Goal: Information Seeking & Learning: Learn about a topic

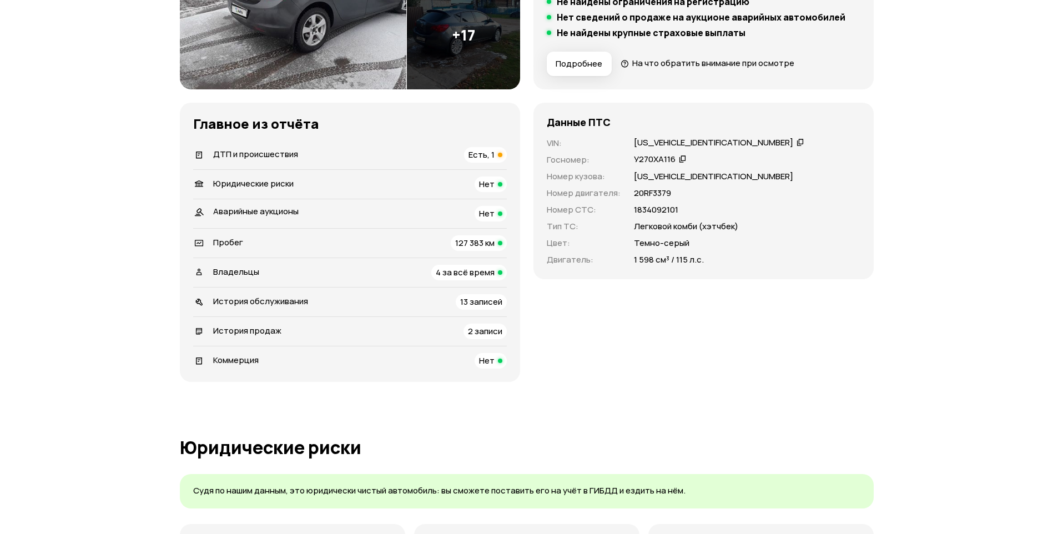
scroll to position [278, 0]
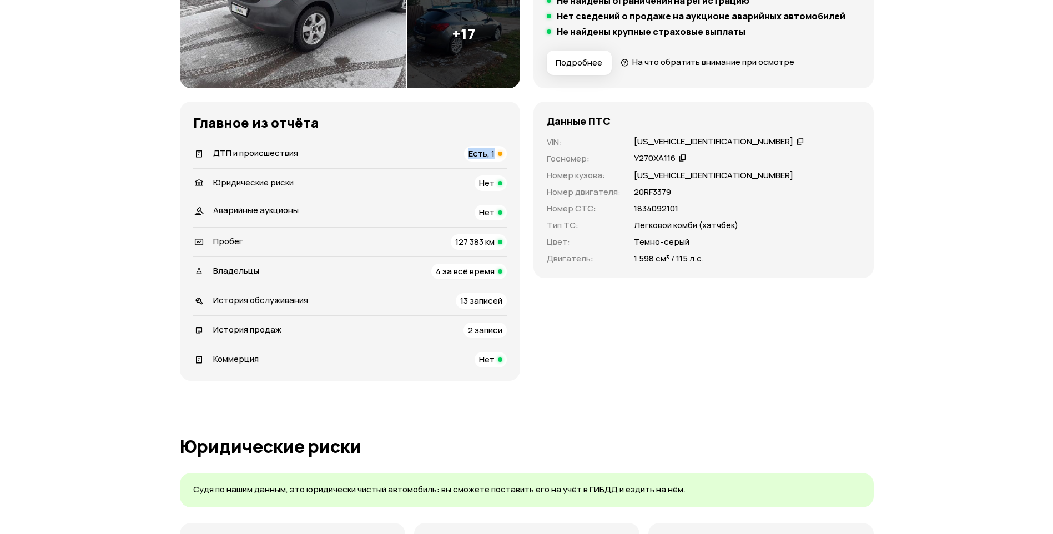
drag, startPoint x: 463, startPoint y: 147, endPoint x: 512, endPoint y: 153, distance: 49.2
click at [512, 153] on div "Главное из отчёта   ДТП и происшествия Есть, 1   Юридические риски Нет Аварийны…" at bounding box center [350, 241] width 340 height 279
drag, startPoint x: 455, startPoint y: 239, endPoint x: 492, endPoint y: 235, distance: 37.4
click at [492, 235] on div "Пробег 127 383 км" at bounding box center [350, 242] width 314 height 16
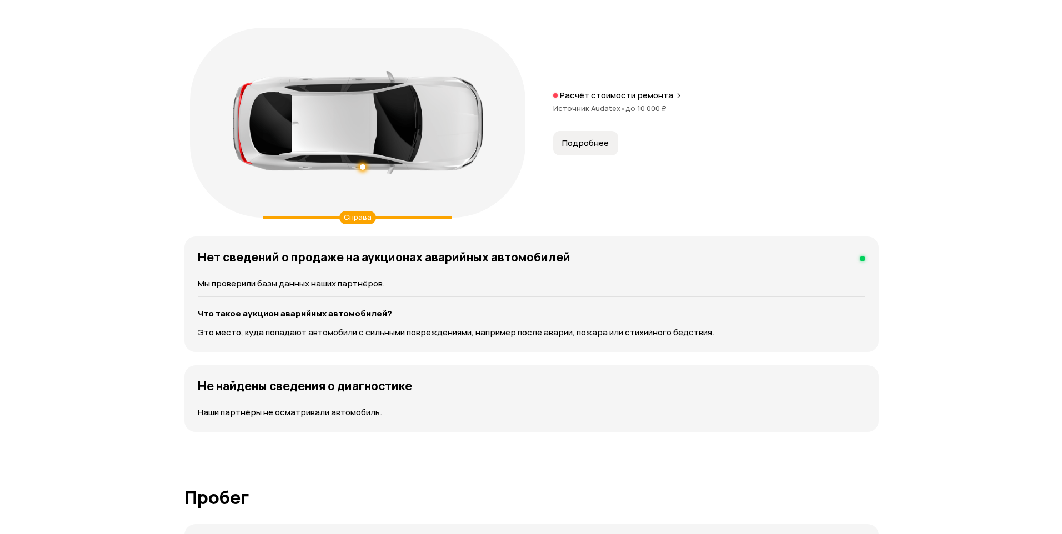
scroll to position [1166, 0]
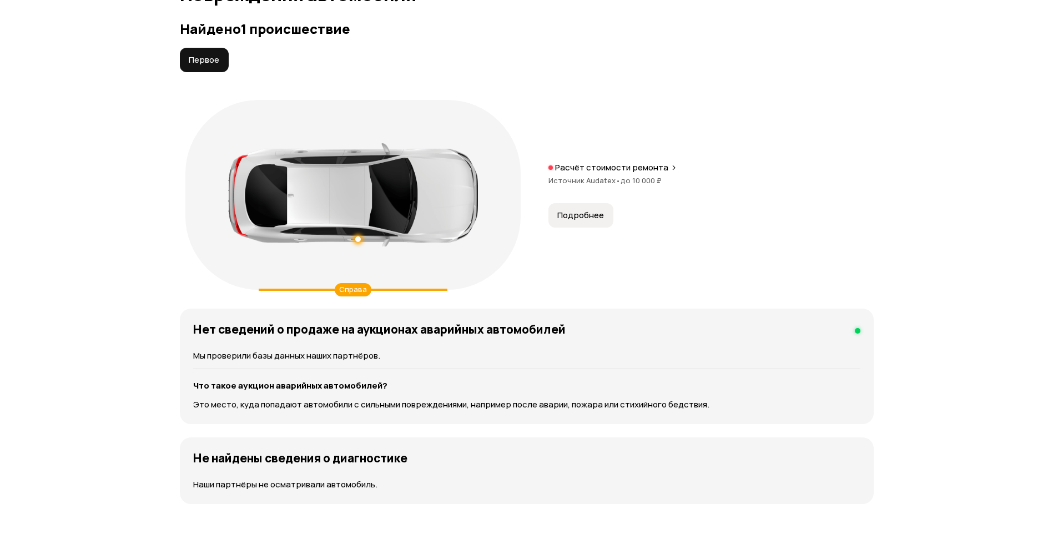
click at [579, 218] on span "Подробнее" at bounding box center [580, 215] width 47 height 11
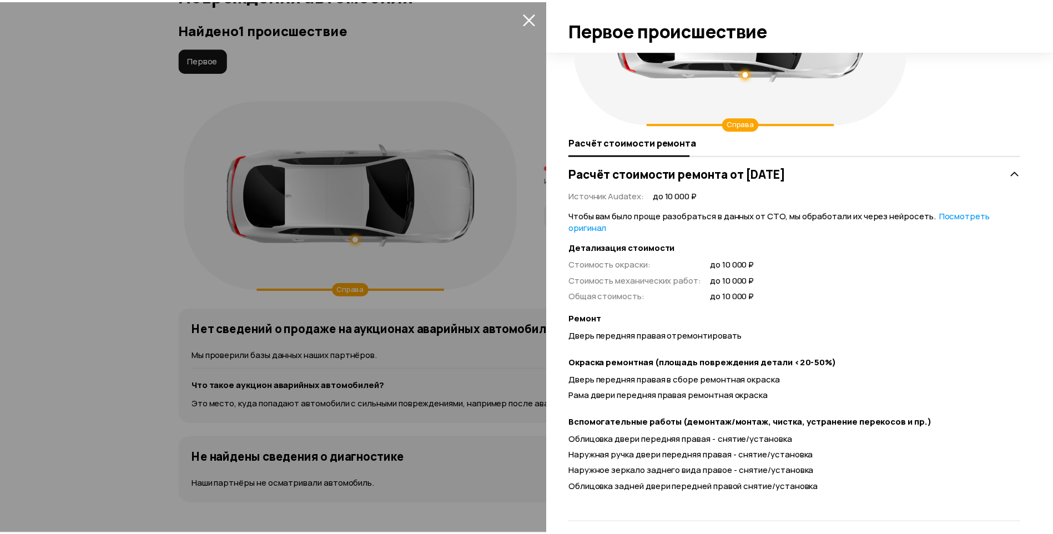
scroll to position [134, 0]
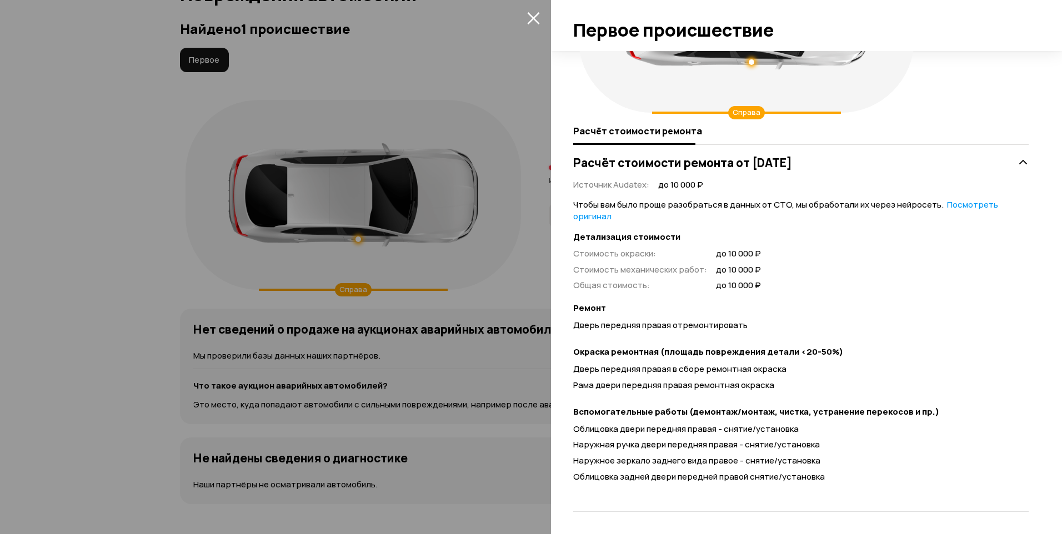
click at [506, 239] on div at bounding box center [531, 267] width 1062 height 534
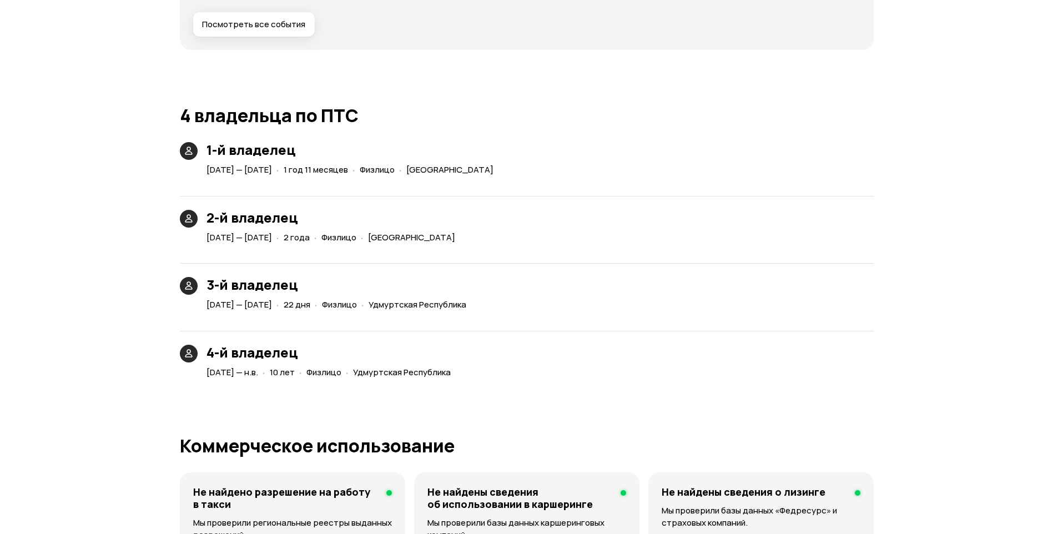
scroll to position [2499, 0]
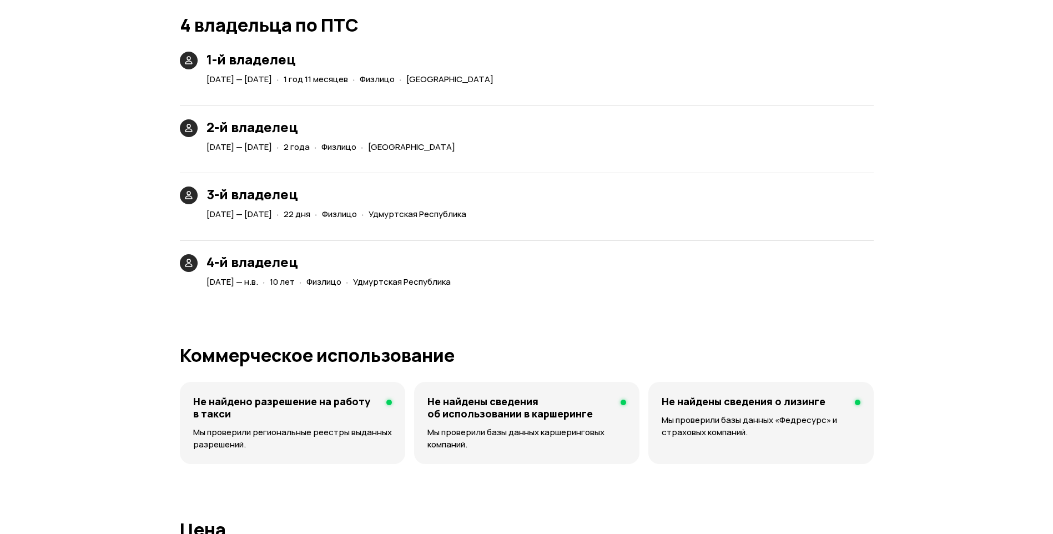
drag, startPoint x: 343, startPoint y: 217, endPoint x: 369, endPoint y: 220, distance: 26.9
click at [313, 220] on div "· 22 дня" at bounding box center [293, 215] width 38 height 16
drag, startPoint x: 369, startPoint y: 220, endPoint x: 333, endPoint y: 276, distance: 66.7
click at [297, 276] on div "· 10 лет" at bounding box center [278, 282] width 37 height 16
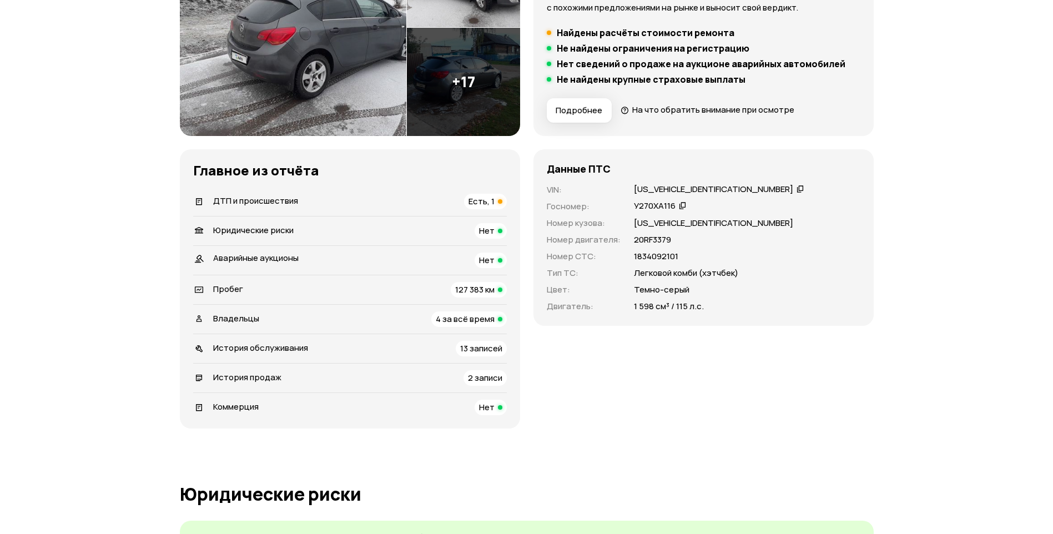
scroll to position [0, 0]
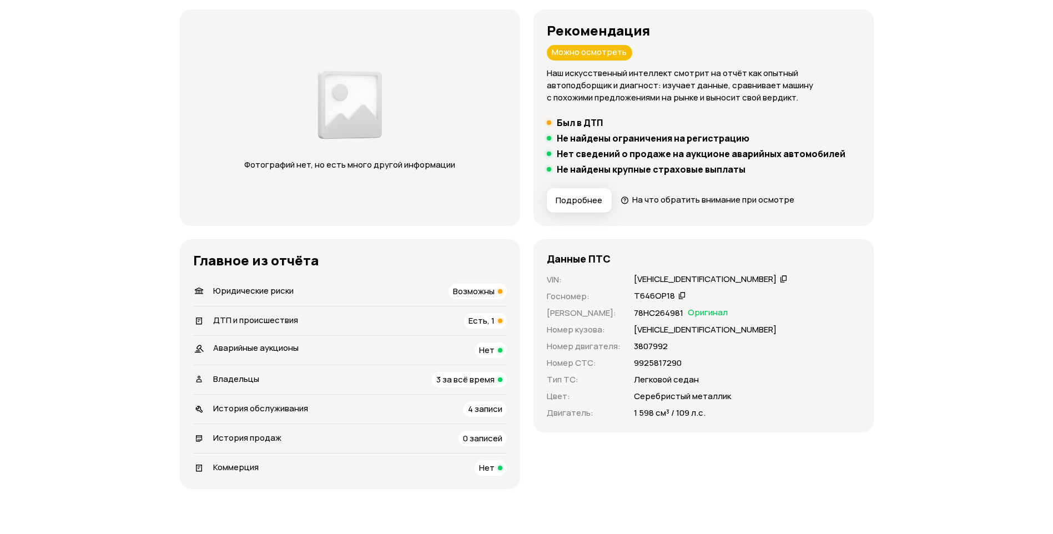
scroll to position [167, 0]
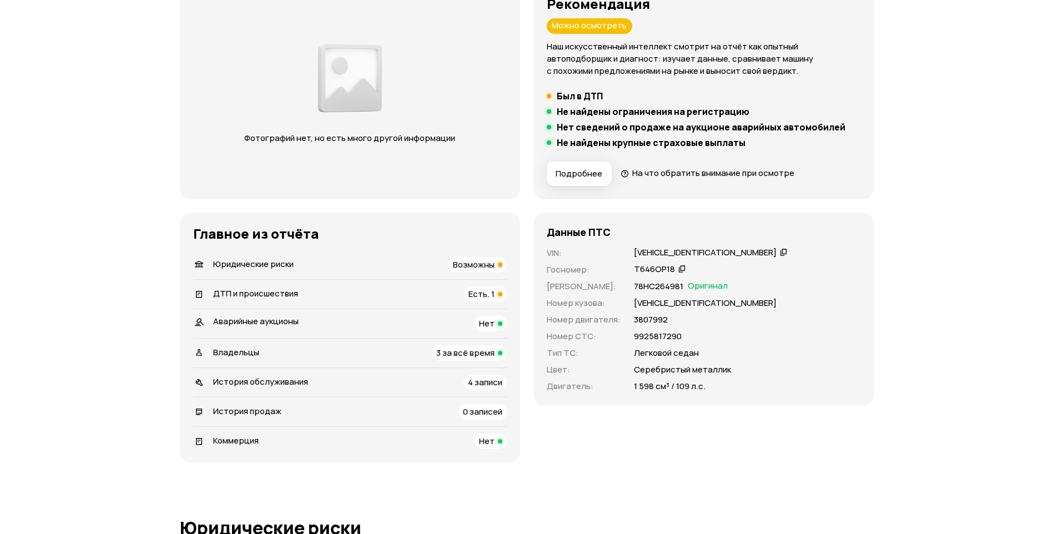
click at [470, 271] on div "Возможны" at bounding box center [478, 265] width 58 height 16
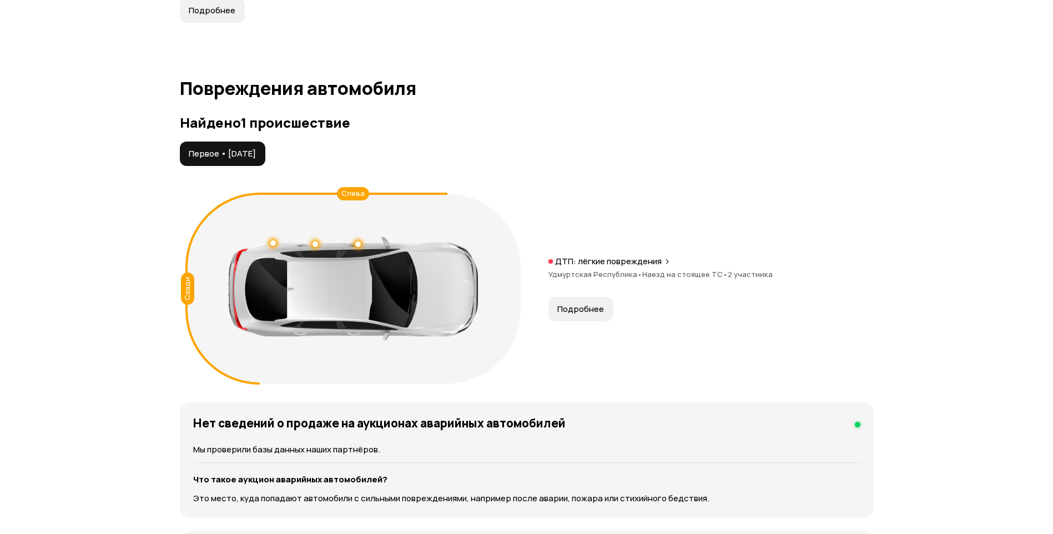
scroll to position [1073, 0]
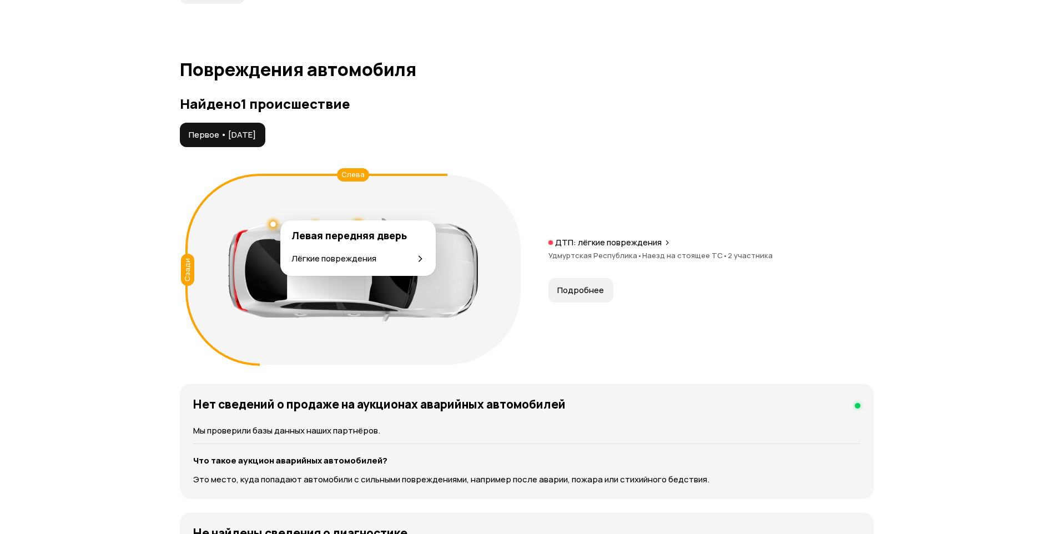
click at [358, 222] on div at bounding box center [358, 226] width 8 height 8
click at [311, 218] on div at bounding box center [353, 269] width 250 height 103
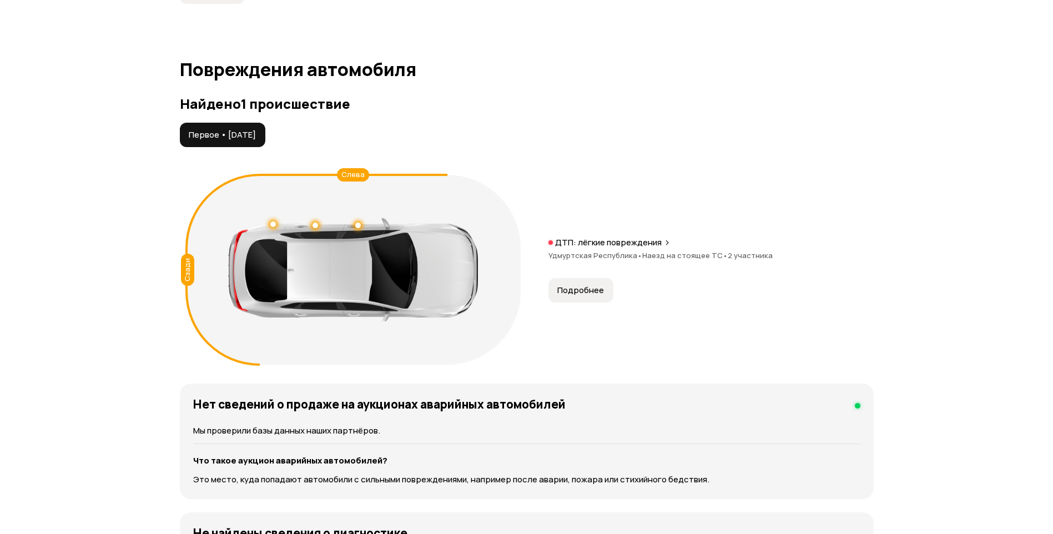
click at [311, 218] on div at bounding box center [353, 269] width 250 height 103
click at [316, 223] on div at bounding box center [316, 226] width 6 height 6
click at [275, 218] on div at bounding box center [353, 269] width 250 height 103
click at [273, 220] on div at bounding box center [273, 224] width 8 height 8
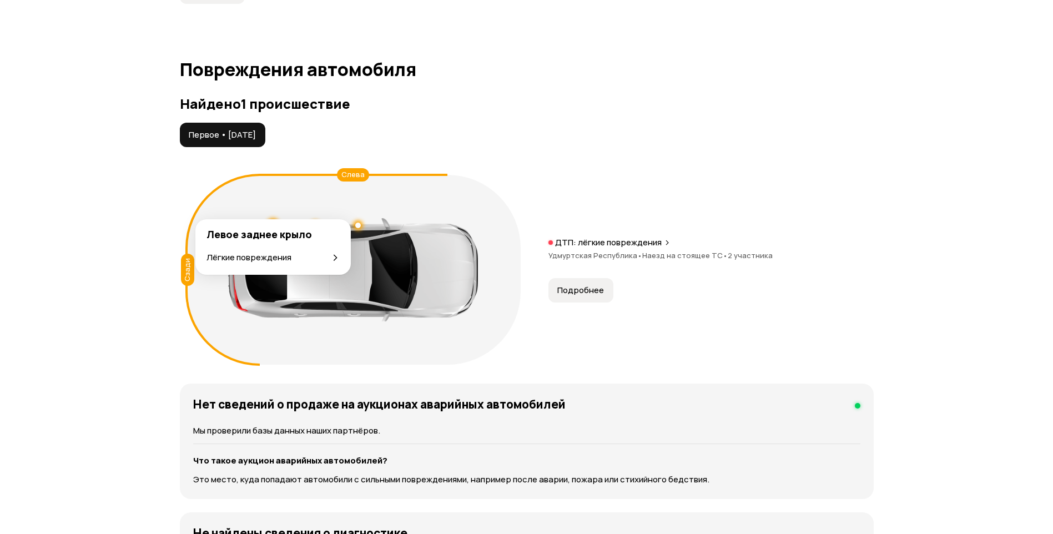
click at [662, 143] on div "Первое • [DATE] Сзади Слева ДТП: лёгкие повреждения Удмуртская Республика • Нае…" at bounding box center [527, 247] width 694 height 248
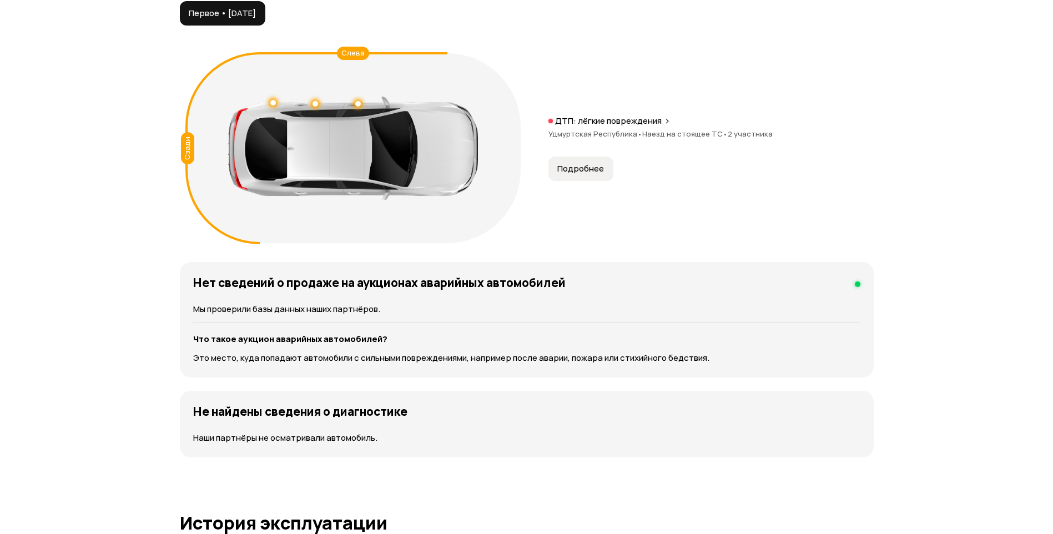
scroll to position [1222, 0]
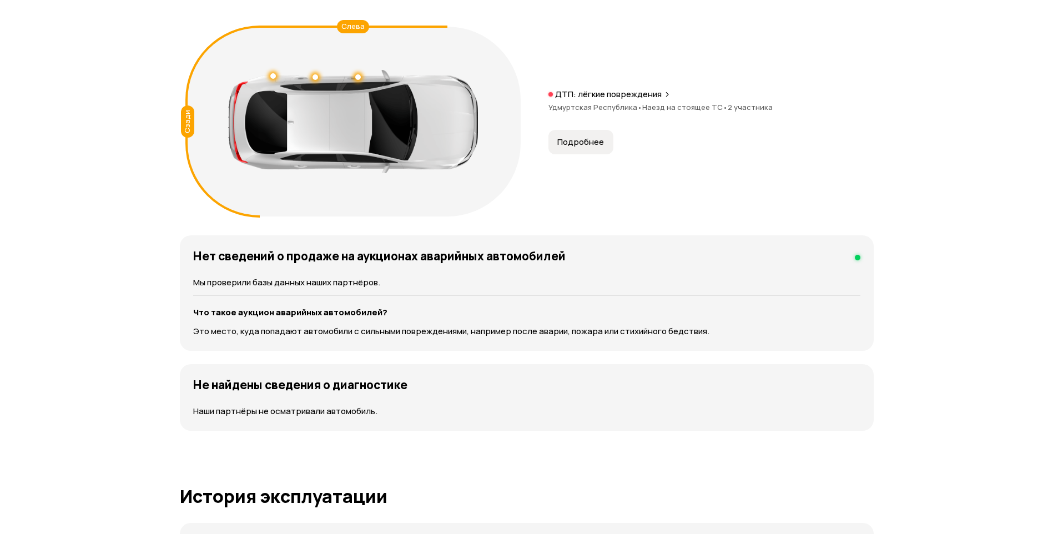
click at [581, 137] on span "Подробнее" at bounding box center [580, 142] width 47 height 11
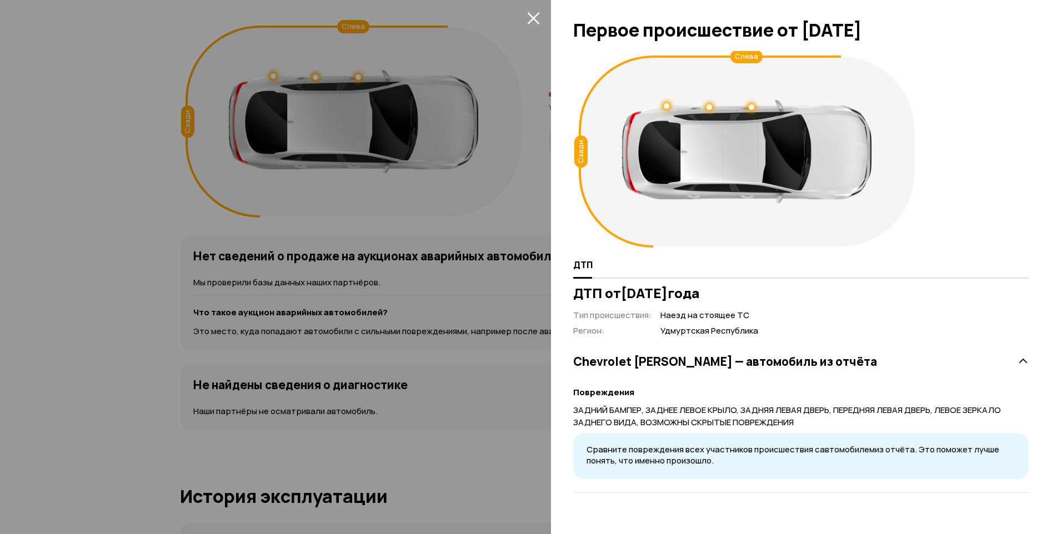
click at [485, 156] on div at bounding box center [531, 267] width 1062 height 534
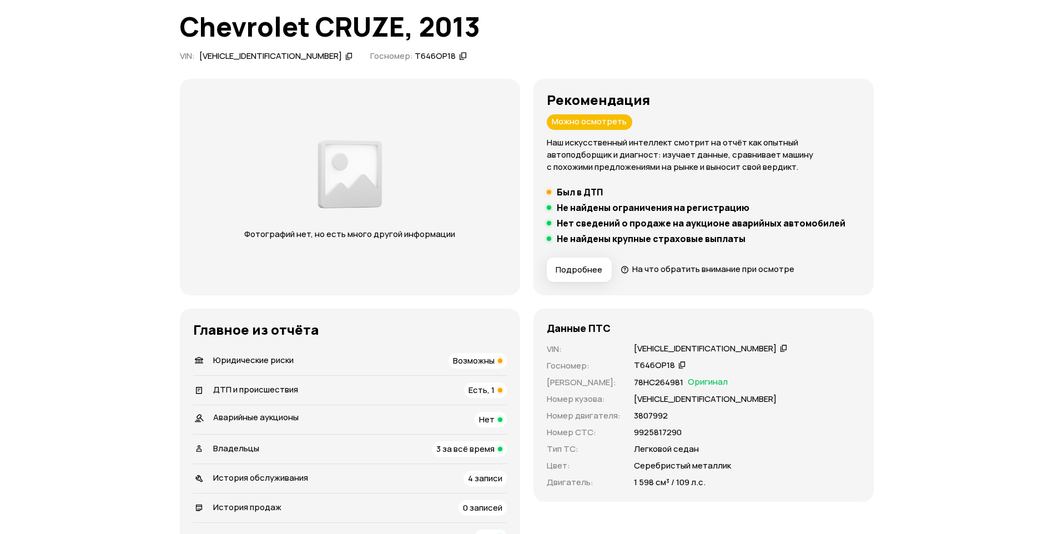
scroll to position [0, 0]
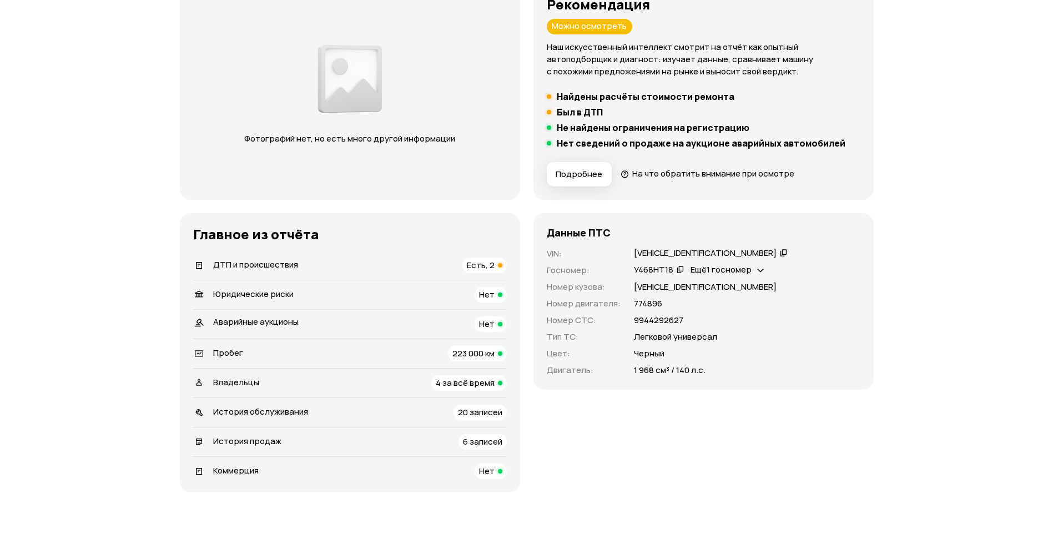
scroll to position [167, 0]
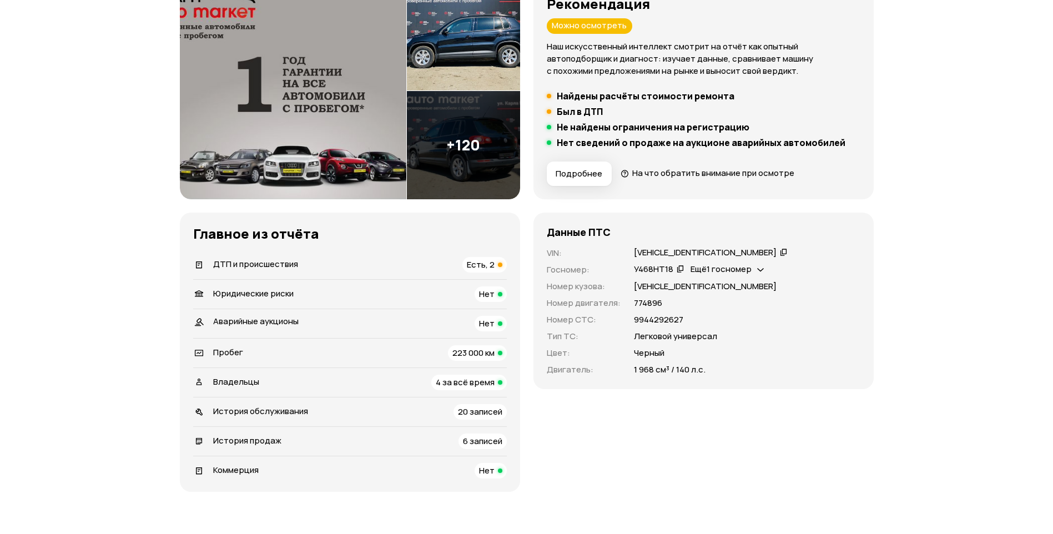
click at [455, 354] on span "223 000 км" at bounding box center [474, 353] width 42 height 12
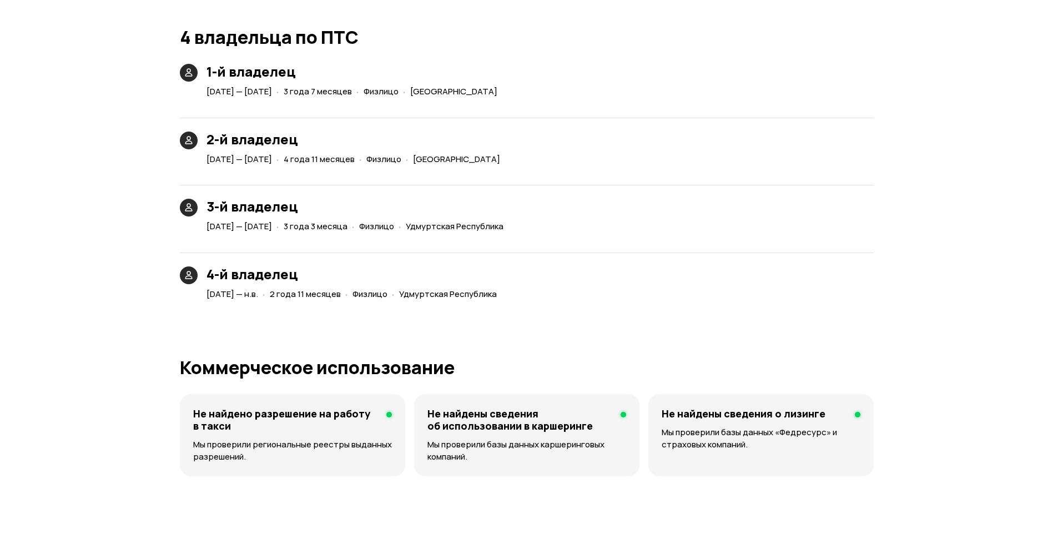
scroll to position [2336, 0]
